Goal: Navigation & Orientation: Understand site structure

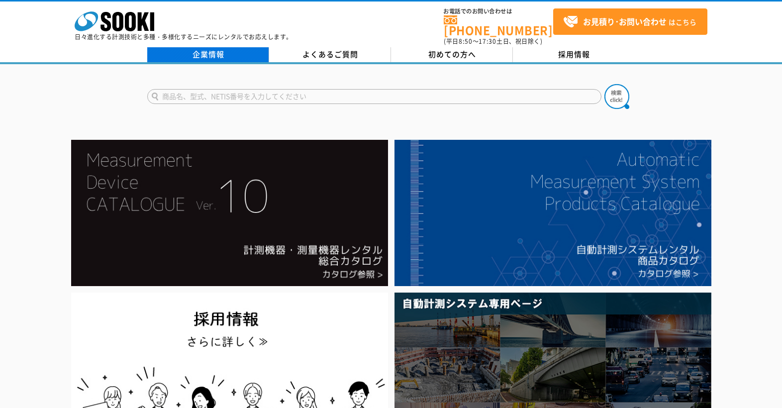
click at [237, 49] on link "企業情報" at bounding box center [208, 54] width 122 height 15
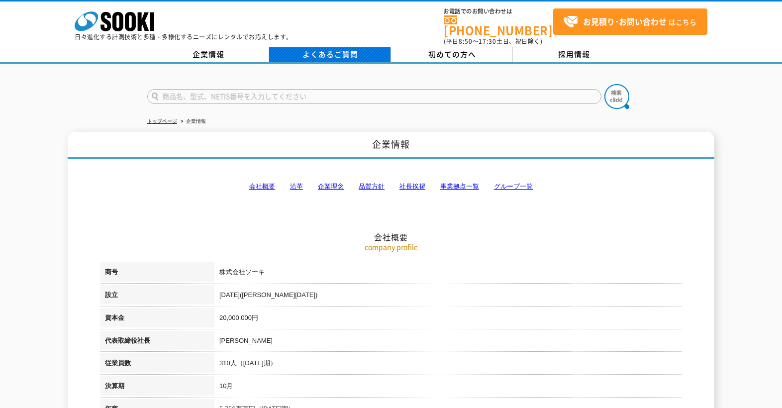
click at [321, 53] on link "よくあるご質問" at bounding box center [330, 54] width 122 height 15
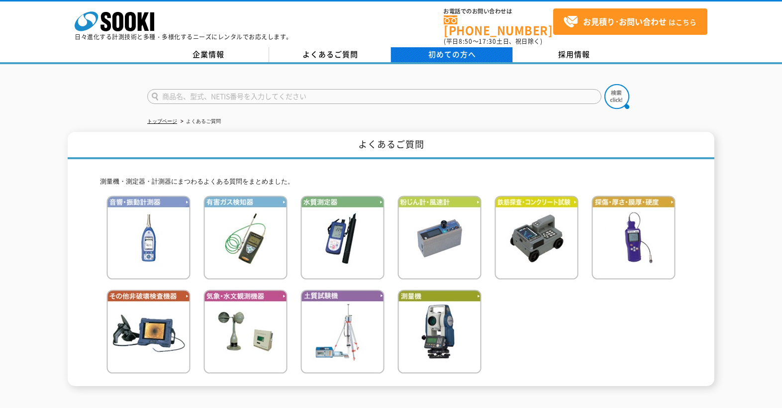
click at [436, 51] on span "初めての方へ" at bounding box center [452, 54] width 48 height 11
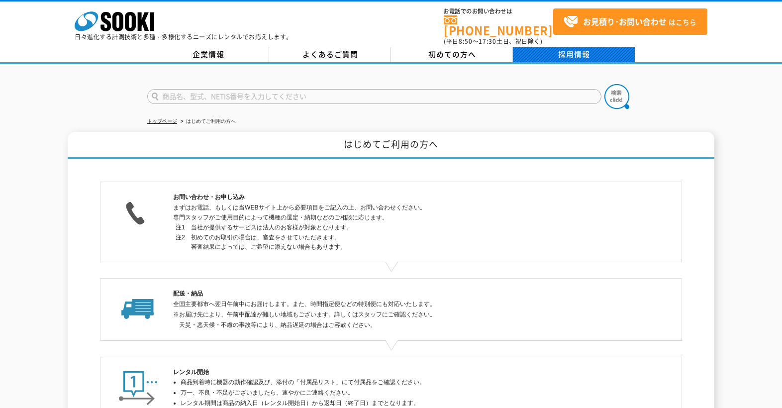
click at [536, 55] on link "採用情報" at bounding box center [574, 54] width 122 height 15
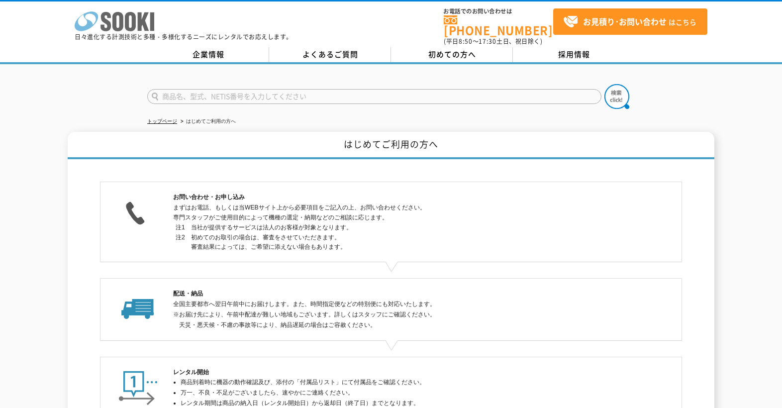
click at [149, 23] on icon "株式会社 ソーキ" at bounding box center [115, 21] width 80 height 20
